Goal: Navigation & Orientation: Find specific page/section

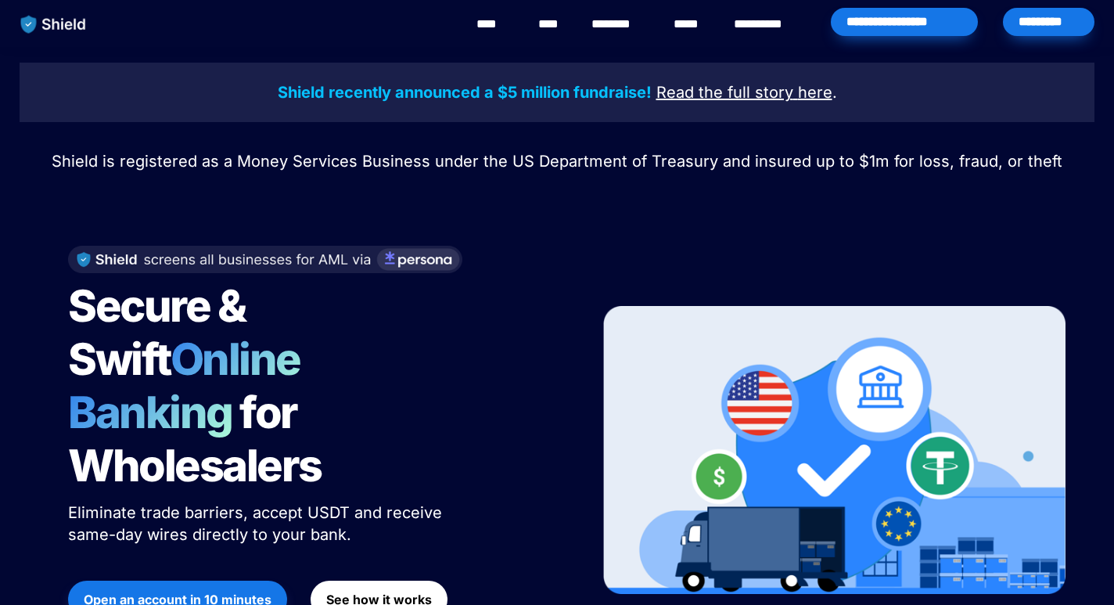
click at [602, 21] on link "********" at bounding box center [619, 24] width 56 height 19
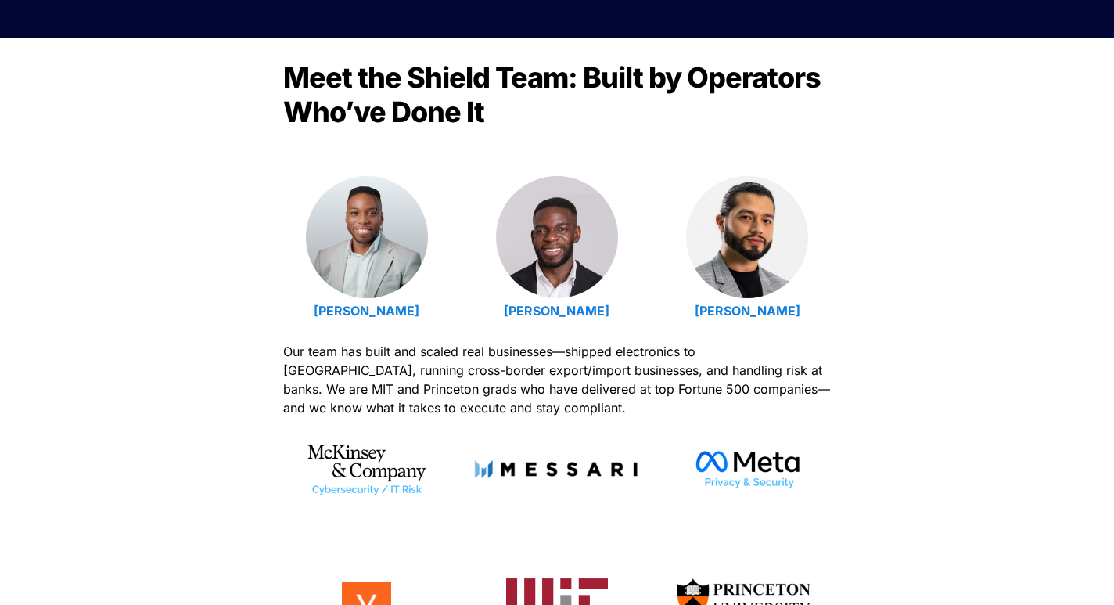
scroll to position [532, 0]
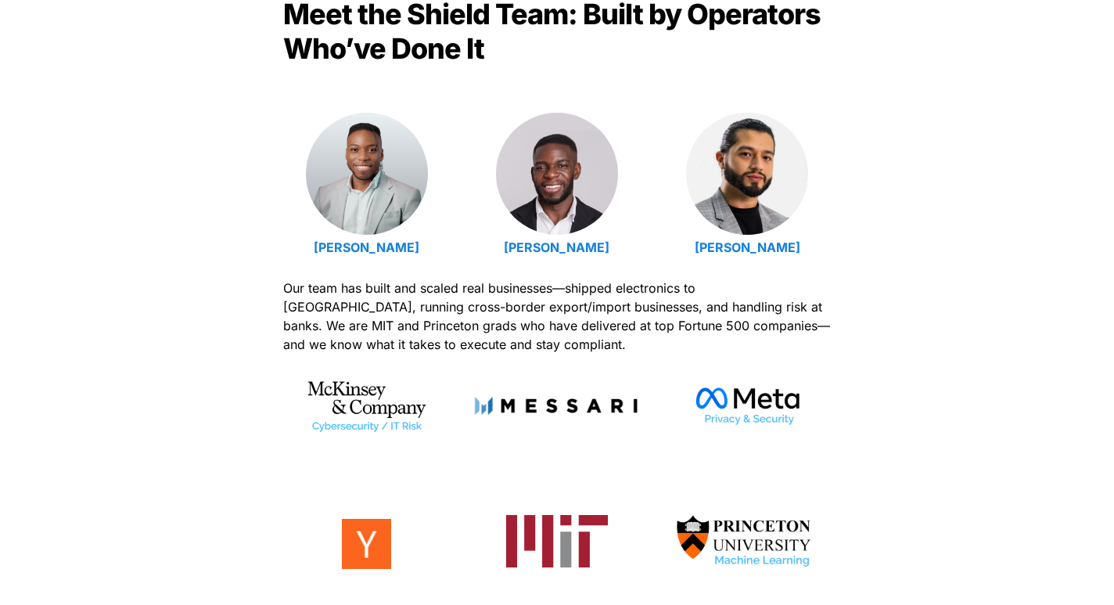
drag, startPoint x: 301, startPoint y: 250, endPoint x: 631, endPoint y: 249, distance: 330.1
click at [631, 249] on div "[PERSON_NAME] [PERSON_NAME] [PERSON_NAME]" at bounding box center [557, 186] width 548 height 147
copy div "[PERSON_NAME] [PERSON_NAME]"
click at [371, 246] on strong "[PERSON_NAME]" at bounding box center [367, 247] width 106 height 16
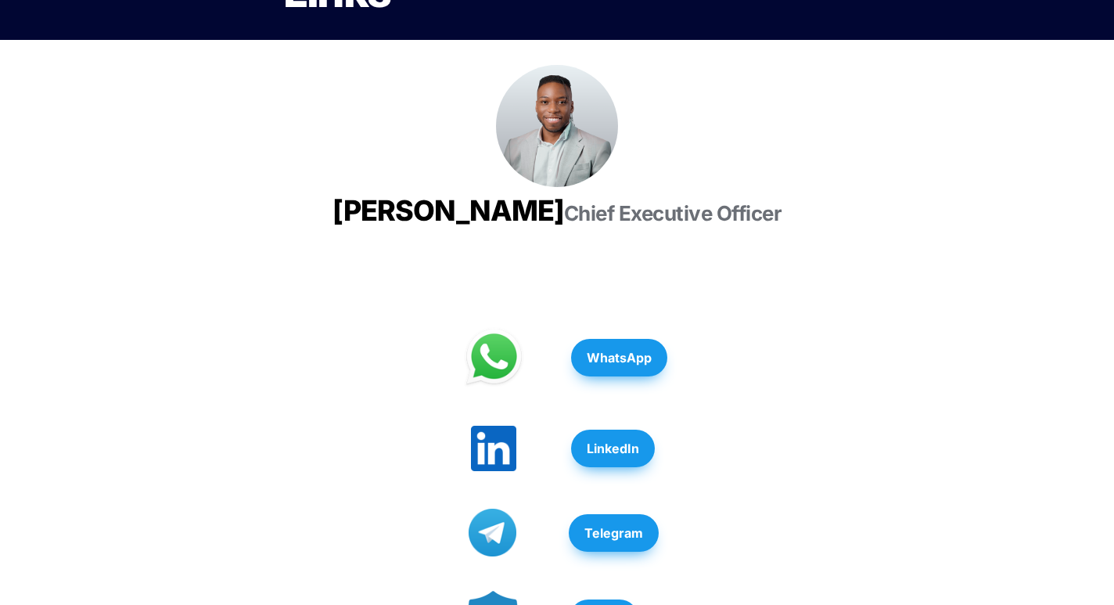
scroll to position [192, 0]
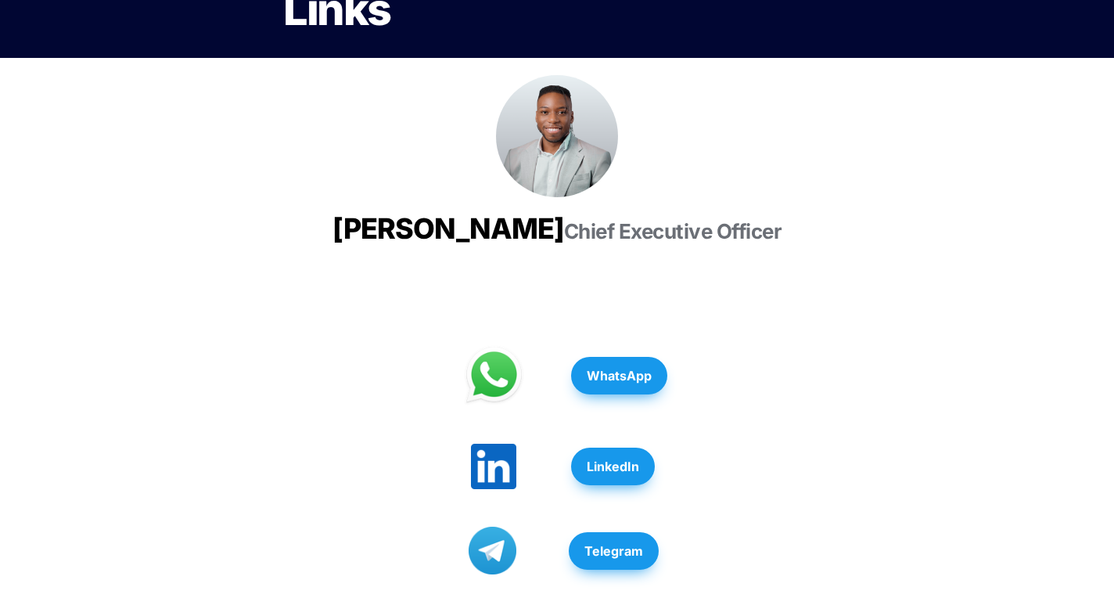
click at [577, 152] on img at bounding box center [557, 136] width 122 height 122
